Goal: Book appointment/travel/reservation

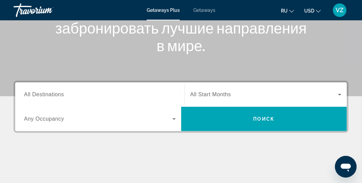
scroll to position [34, 0]
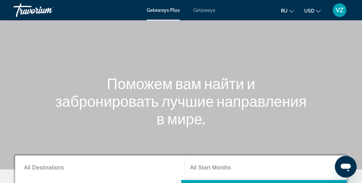
click at [204, 9] on span "Getaways" at bounding box center [204, 9] width 22 height 5
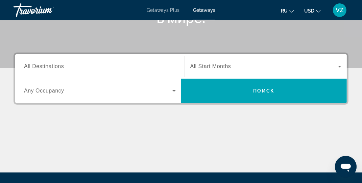
scroll to position [135, 0]
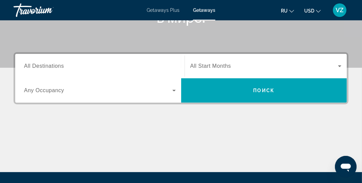
click at [98, 65] on input "Destination All Destinations" at bounding box center [100, 66] width 152 height 8
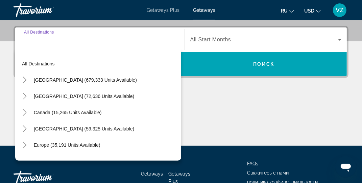
scroll to position [165, 0]
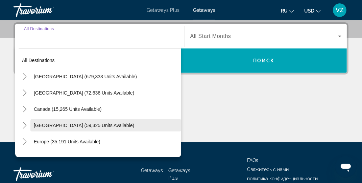
click at [84, 124] on span "[GEOGRAPHIC_DATA] (59,325 units available)" at bounding box center [84, 124] width 100 height 5
type input "**********"
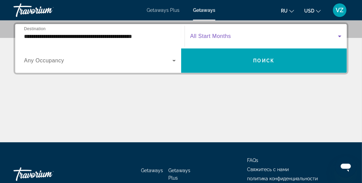
click at [340, 35] on icon "Search widget" at bounding box center [339, 36] width 3 height 2
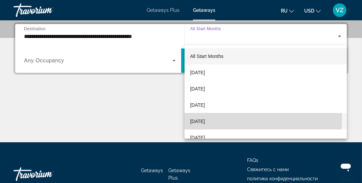
click at [205, 119] on span "[DATE]" at bounding box center [197, 121] width 15 height 8
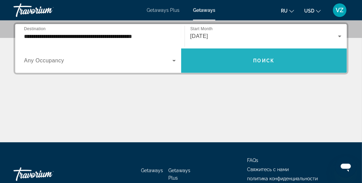
click at [251, 59] on span "Search widget" at bounding box center [264, 60] width 166 height 16
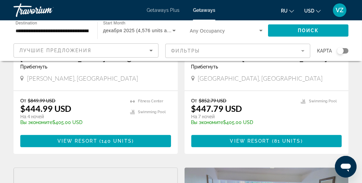
scroll to position [1082, 0]
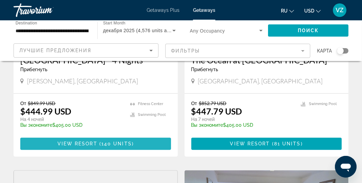
click at [113, 146] on span "140 units" at bounding box center [116, 143] width 30 height 5
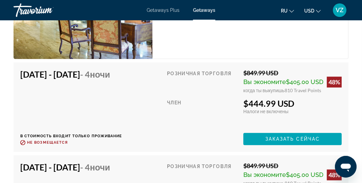
scroll to position [1285, 0]
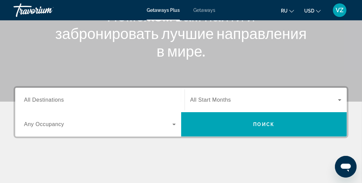
scroll to position [135, 0]
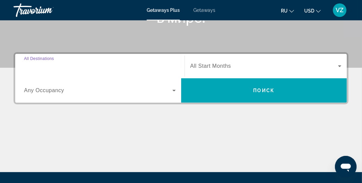
click at [171, 69] on input "Destination All Destinations" at bounding box center [100, 66] width 152 height 8
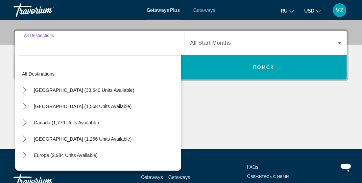
scroll to position [165, 0]
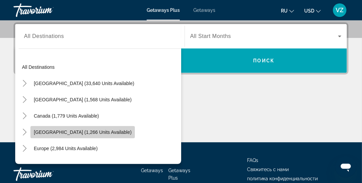
click at [97, 131] on span "Caribbean & Atlantic Islands (1,266 units available)" at bounding box center [83, 131] width 98 height 5
type input "**********"
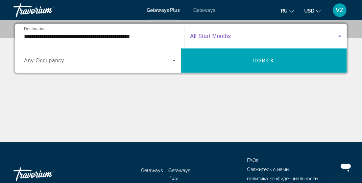
click at [237, 37] on span "Search widget" at bounding box center [264, 36] width 148 height 8
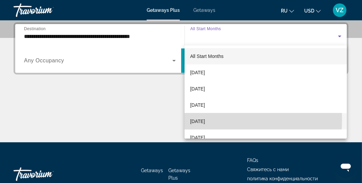
click at [201, 120] on span "[DATE]" at bounding box center [197, 121] width 15 height 8
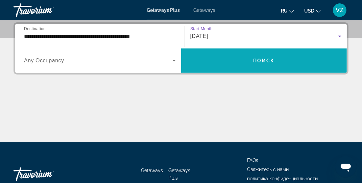
click at [236, 56] on span "Search widget" at bounding box center [264, 60] width 166 height 16
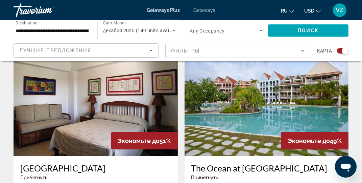
scroll to position [237, 0]
